Goal: Find specific page/section: Find specific page/section

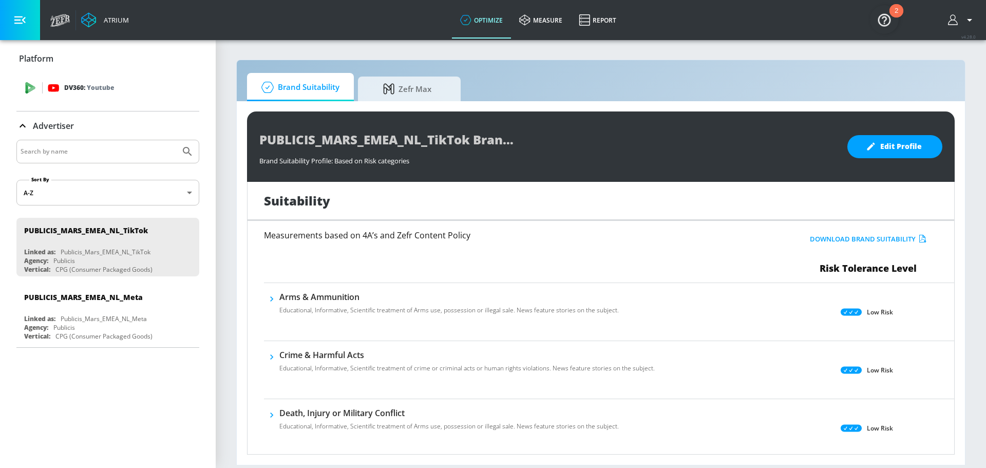
click at [139, 93] on div "DV360: Youtube" at bounding box center [119, 87] width 143 height 11
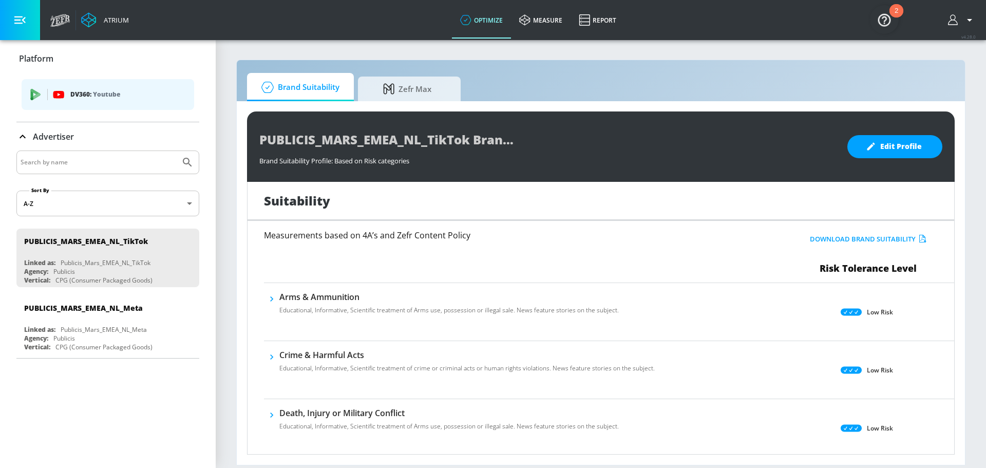
click at [143, 97] on p "DV360: Youtube" at bounding box center [128, 94] width 116 height 11
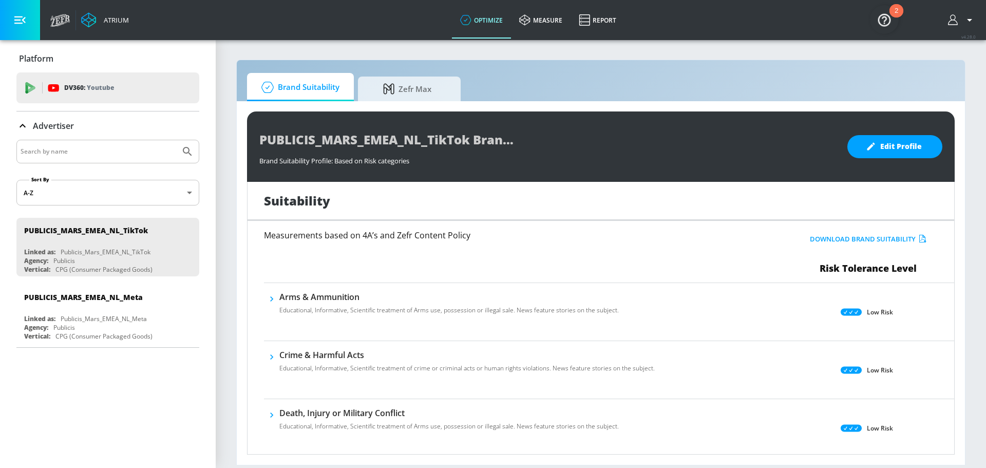
click at [143, 97] on div "DV360: Youtube" at bounding box center [107, 87] width 183 height 31
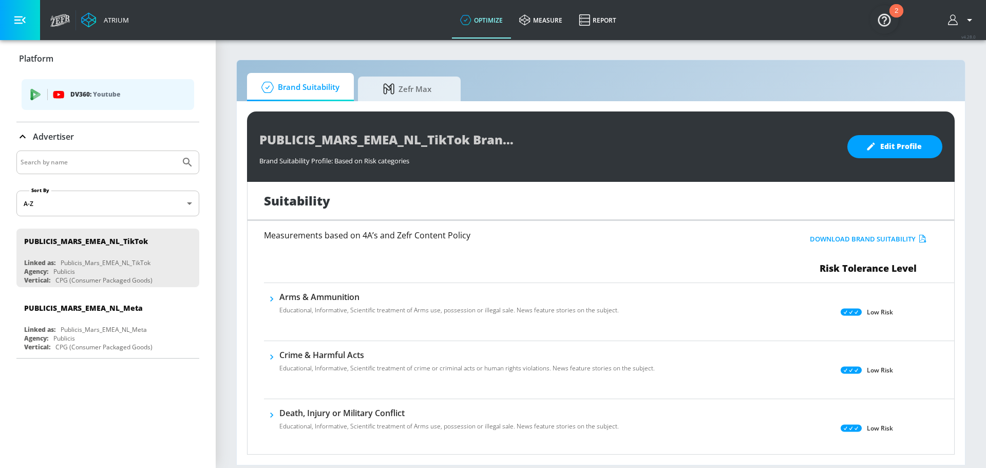
click at [884, 25] on img "Open Resource Center, 2 new notifications" at bounding box center [884, 19] width 29 height 29
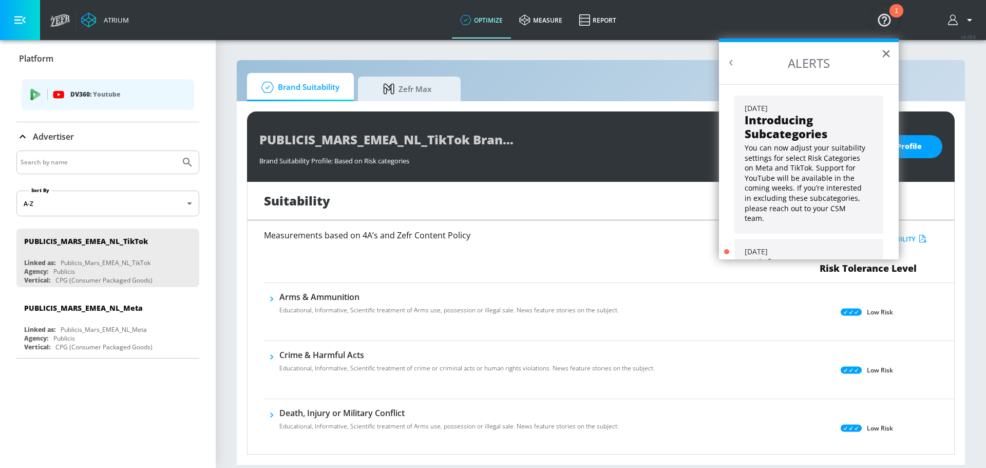
click at [972, 20] on icon "button" at bounding box center [969, 20] width 5 height 3
click at [563, 82] on div at bounding box center [493, 234] width 986 height 468
click at [67, 23] on icon at bounding box center [60, 20] width 20 height 13
click at [885, 53] on button "×" at bounding box center [886, 53] width 10 height 16
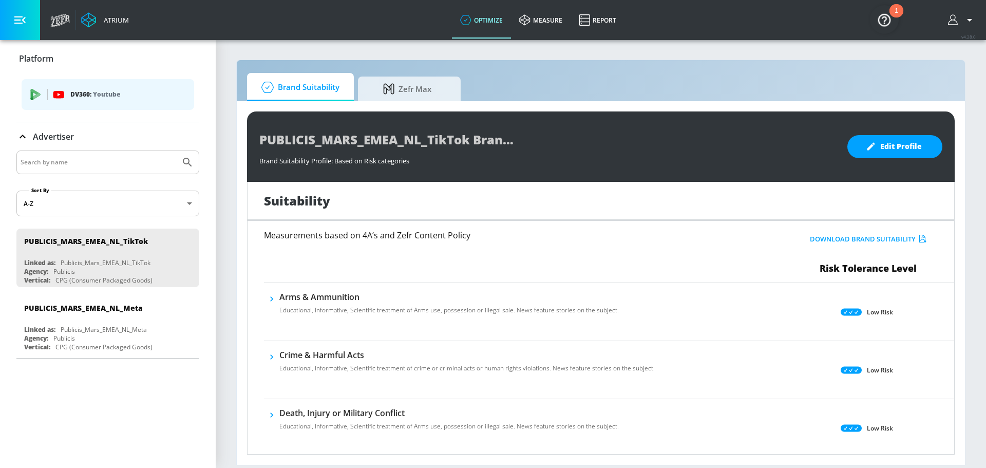
click at [970, 19] on icon "button" at bounding box center [969, 20] width 5 height 3
click at [22, 21] on div at bounding box center [493, 234] width 986 height 468
click at [95, 21] on icon at bounding box center [88, 19] width 15 height 15
